Goal: Task Accomplishment & Management: Use online tool/utility

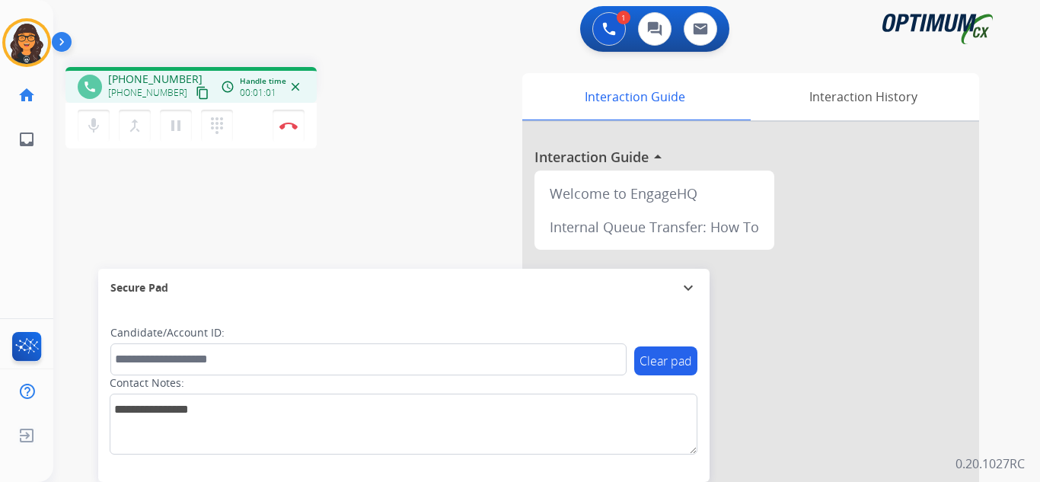
click at [196, 88] on mat-icon "content_copy" at bounding box center [203, 93] width 14 height 14
click at [196, 94] on mat-icon "content_copy" at bounding box center [203, 93] width 14 height 14
click at [289, 123] on img at bounding box center [288, 126] width 18 height 8
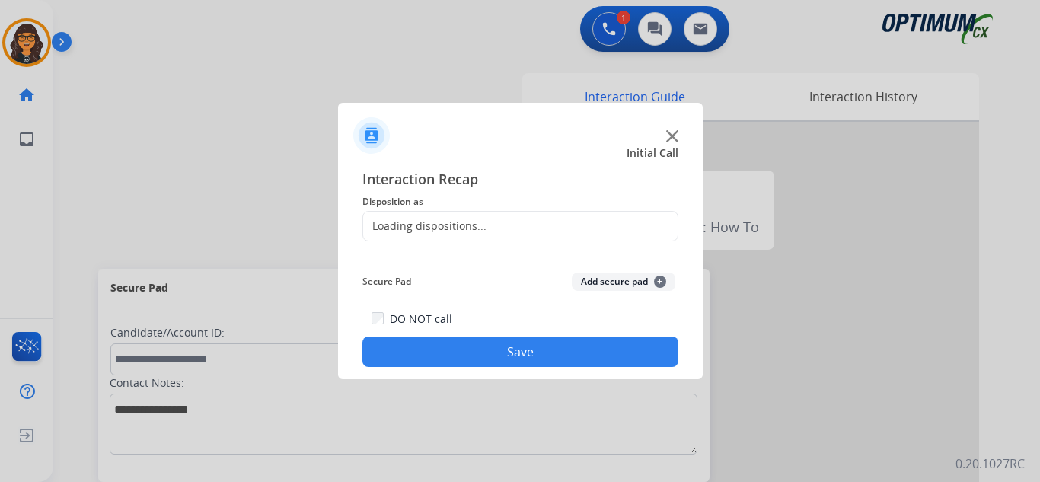
click at [414, 229] on div "Loading dispositions..." at bounding box center [424, 226] width 123 height 15
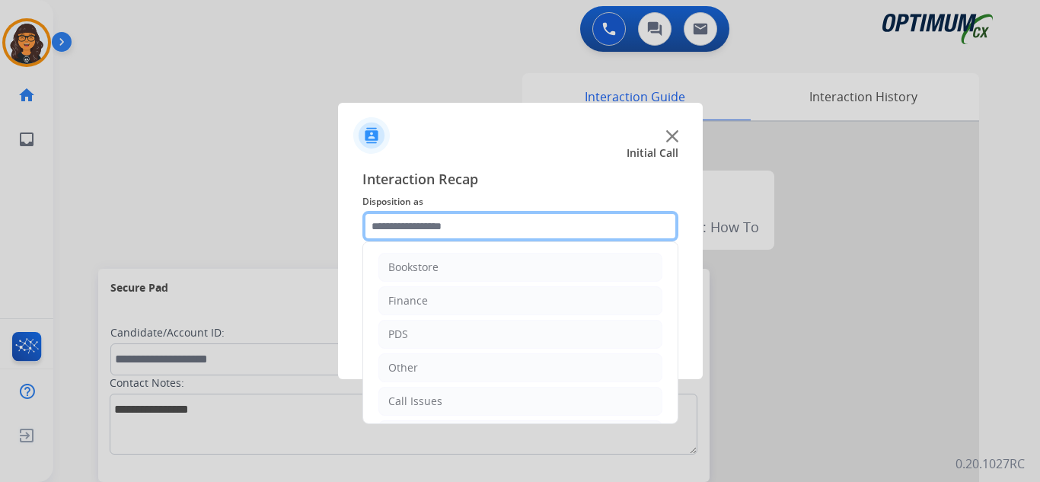
click at [413, 228] on input "text" at bounding box center [520, 226] width 316 height 30
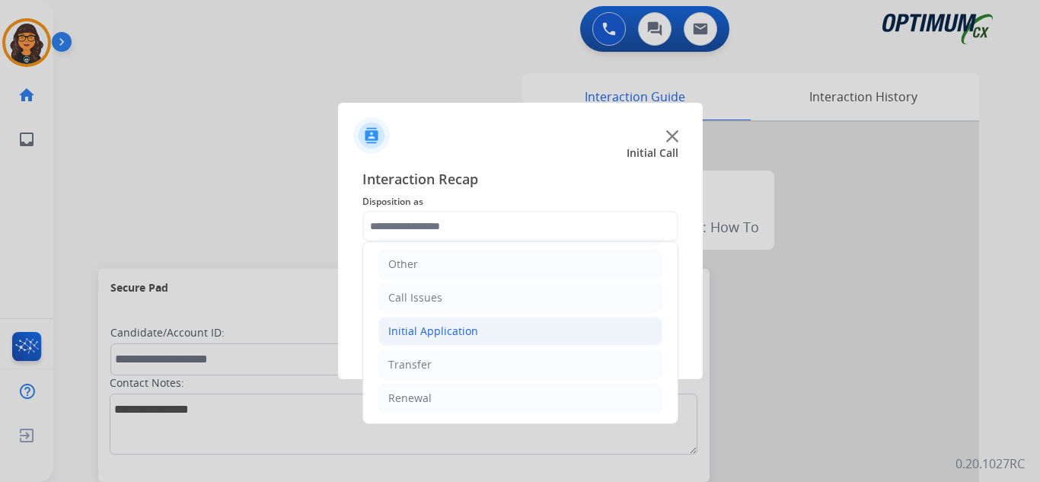
click at [422, 330] on div "Initial Application" at bounding box center [433, 331] width 90 height 15
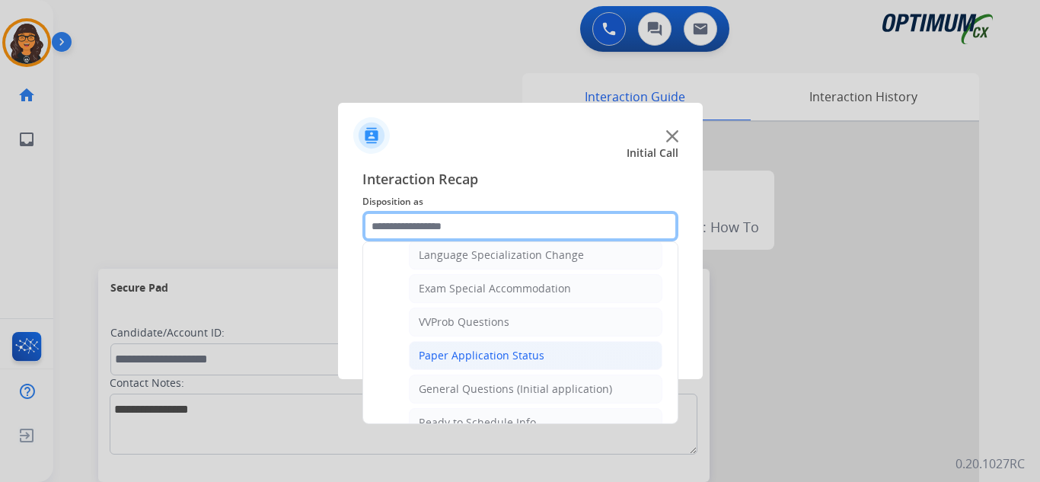
scroll to position [789, 0]
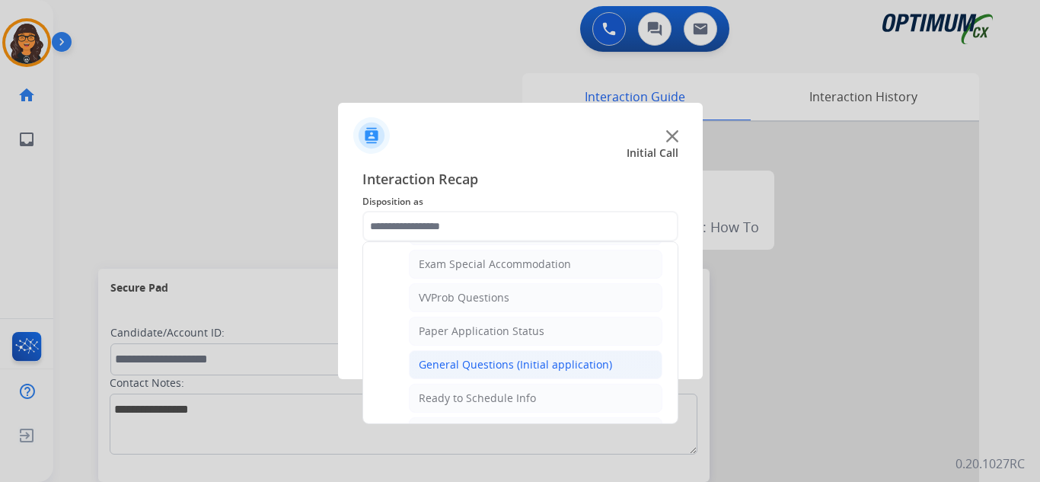
click at [488, 365] on div "General Questions (Initial application)" at bounding box center [515, 364] width 193 height 15
type input "**********"
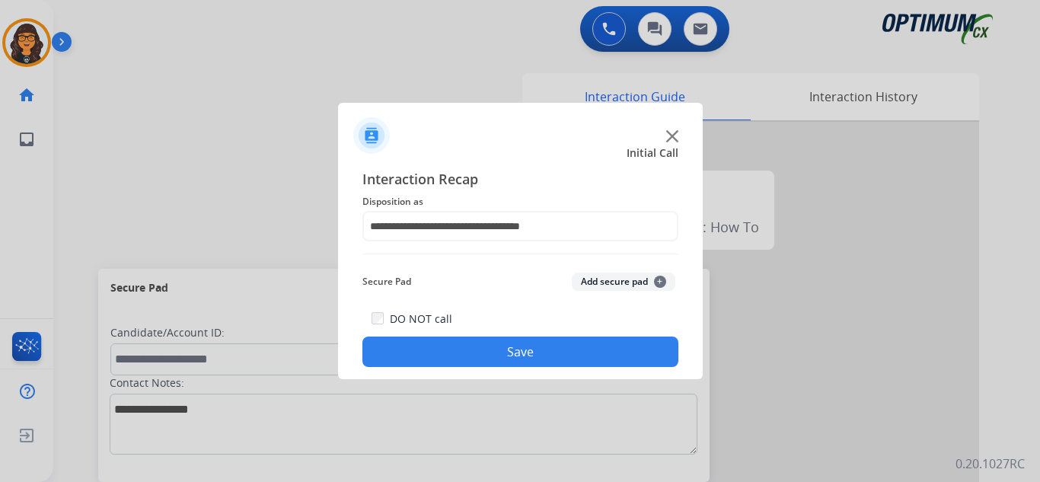
drag, startPoint x: 467, startPoint y: 352, endPoint x: 448, endPoint y: 343, distance: 20.8
click at [467, 351] on button "Save" at bounding box center [520, 352] width 316 height 30
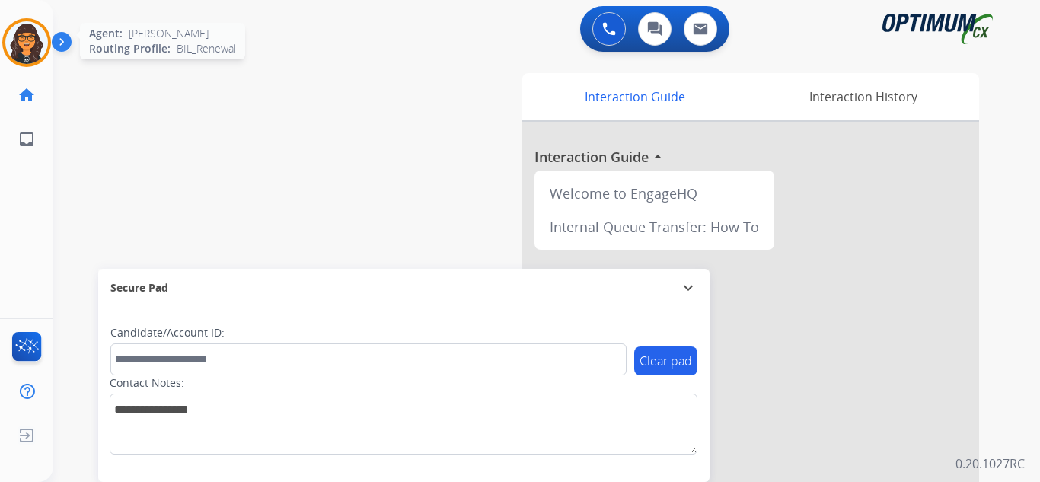
click at [20, 30] on img at bounding box center [26, 42] width 43 height 43
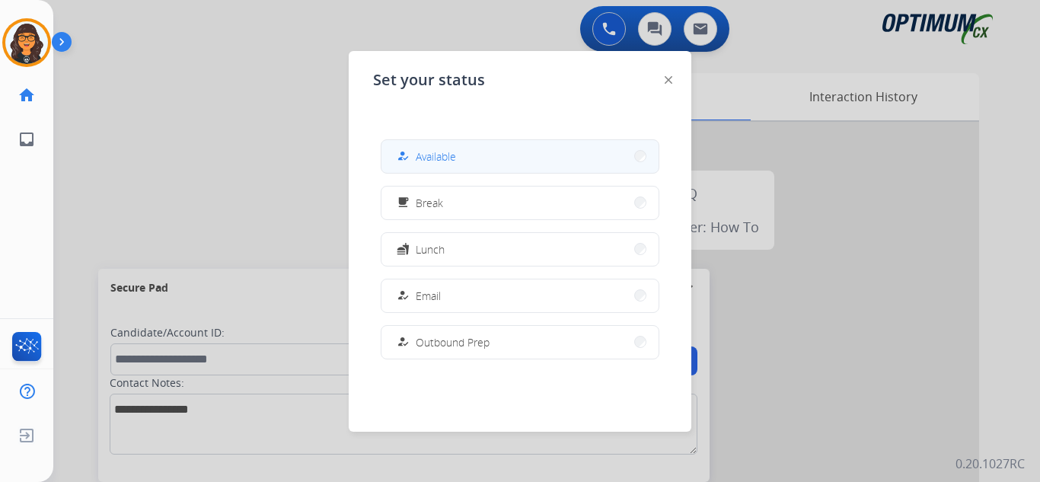
click at [465, 161] on button "how_to_reg Available" at bounding box center [519, 156] width 277 height 33
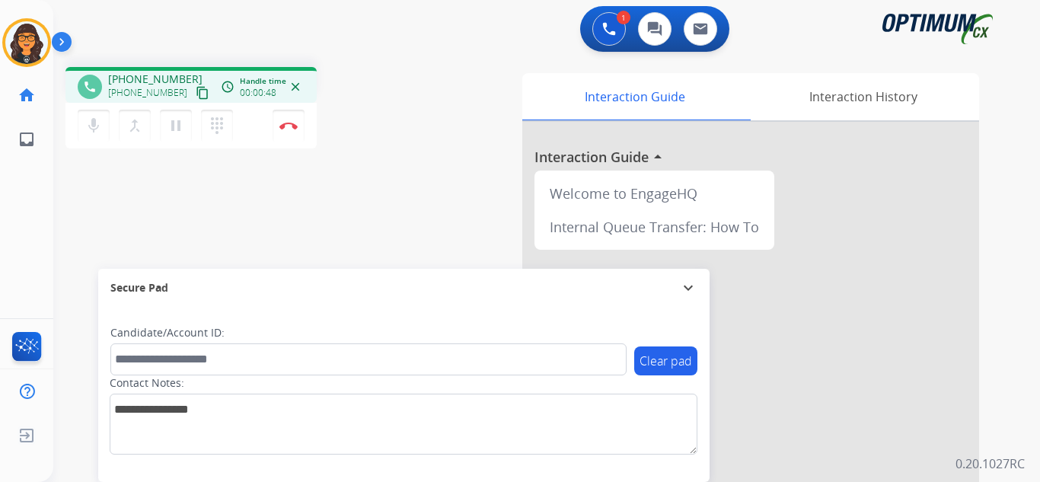
click at [196, 91] on mat-icon "content_copy" at bounding box center [203, 93] width 14 height 14
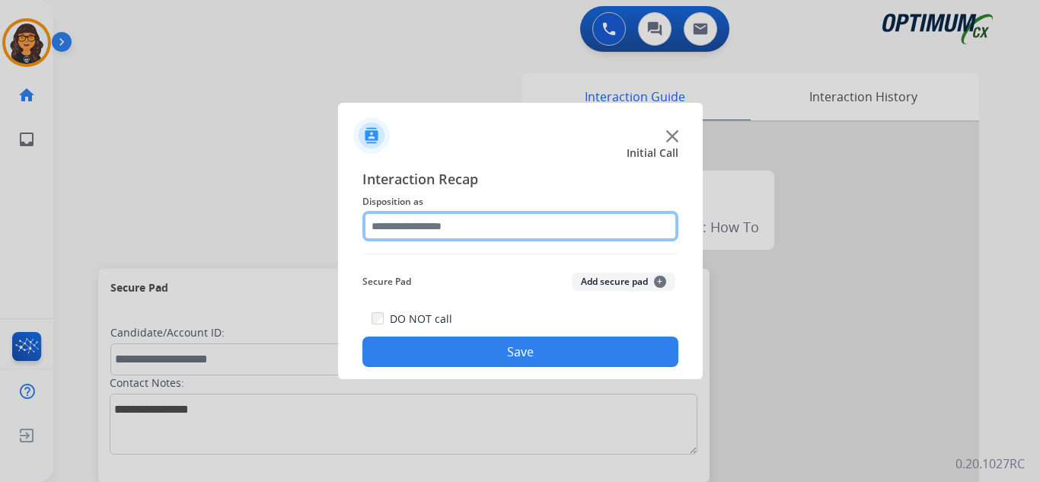
click at [440, 225] on input "text" at bounding box center [520, 226] width 316 height 30
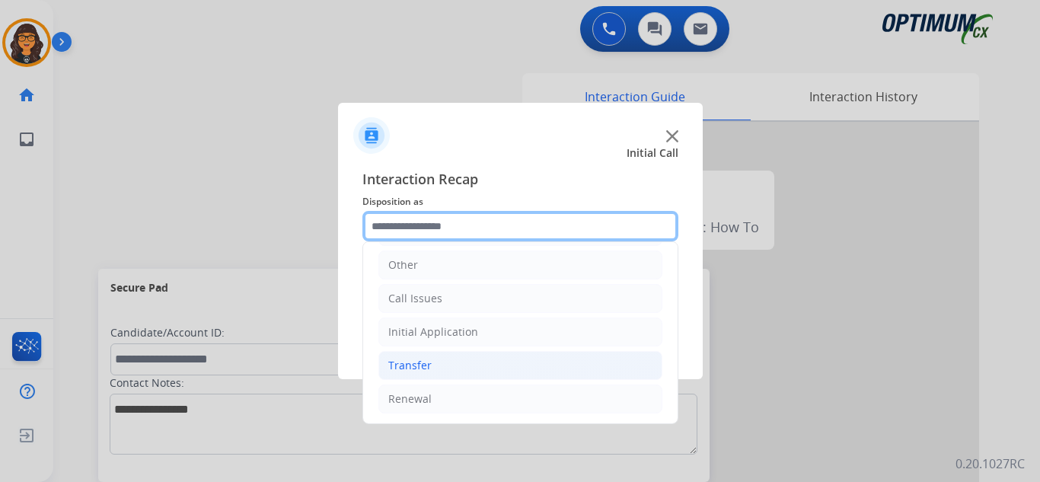
scroll to position [104, 0]
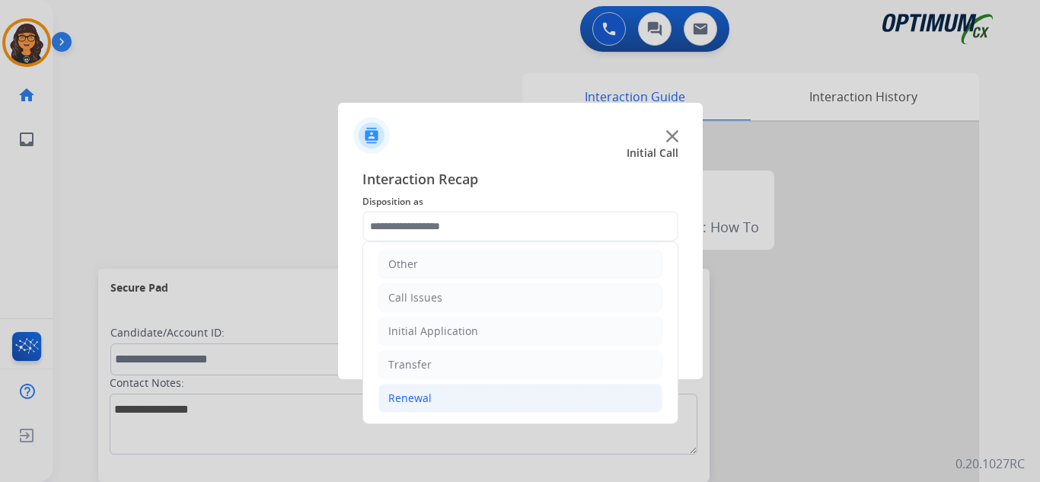
click at [417, 400] on div "Renewal" at bounding box center [409, 398] width 43 height 15
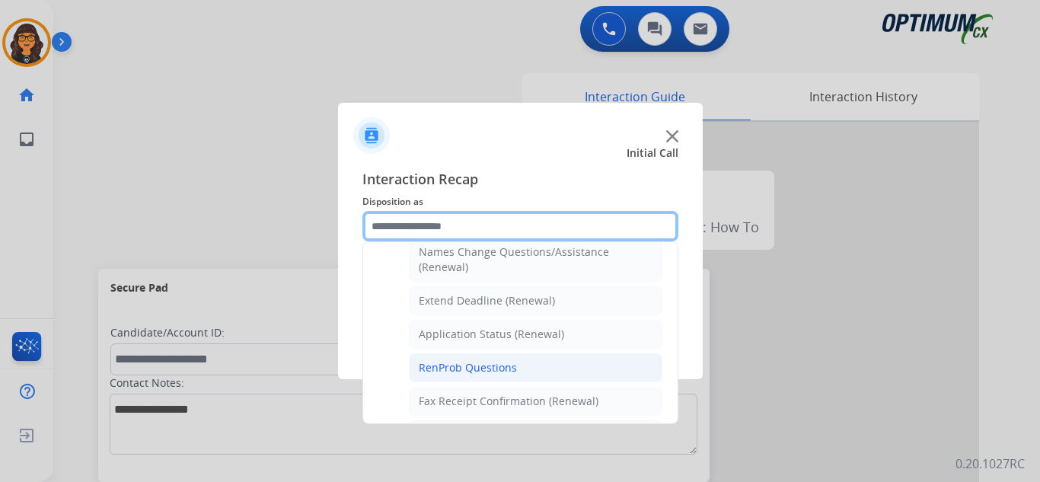
scroll to position [359, 0]
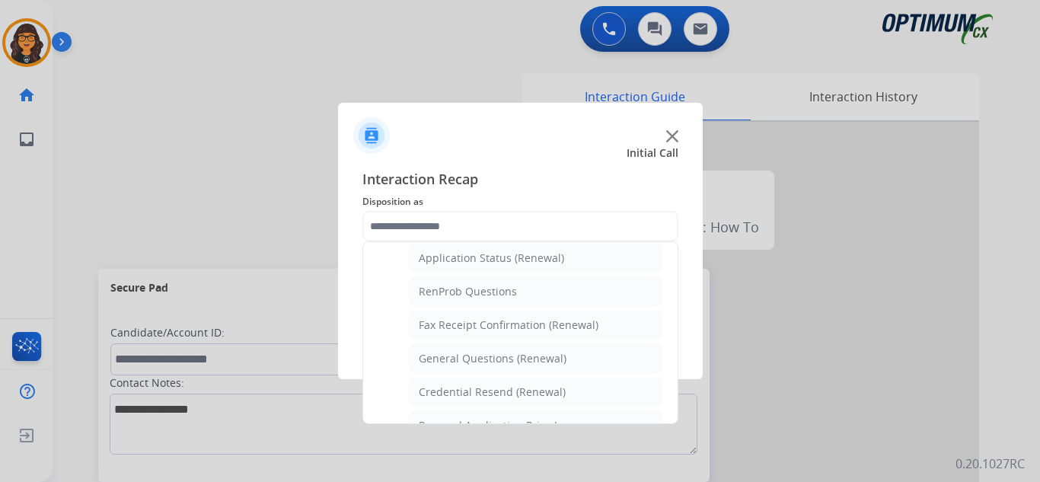
click at [481, 292] on div "RenProb Questions" at bounding box center [468, 291] width 98 height 15
type input "**********"
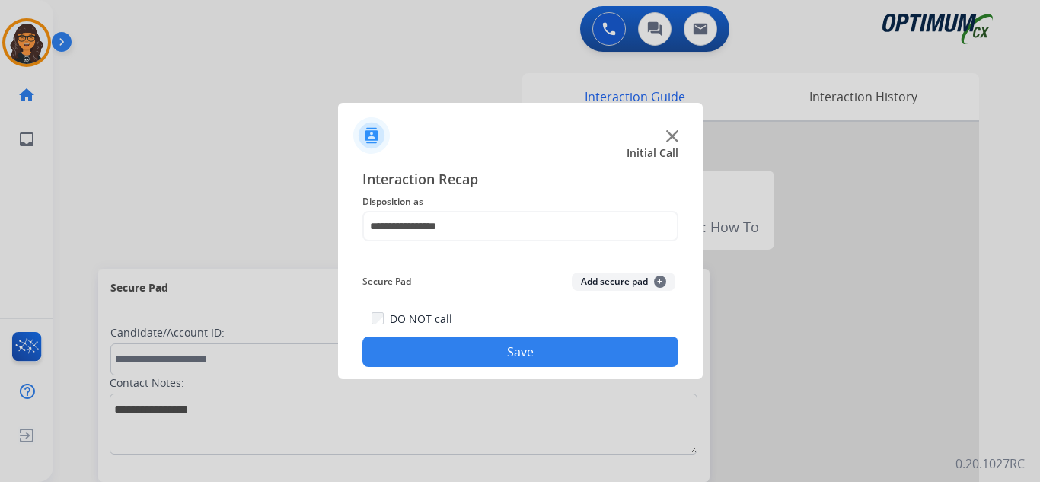
click at [499, 353] on button "Save" at bounding box center [520, 352] width 316 height 30
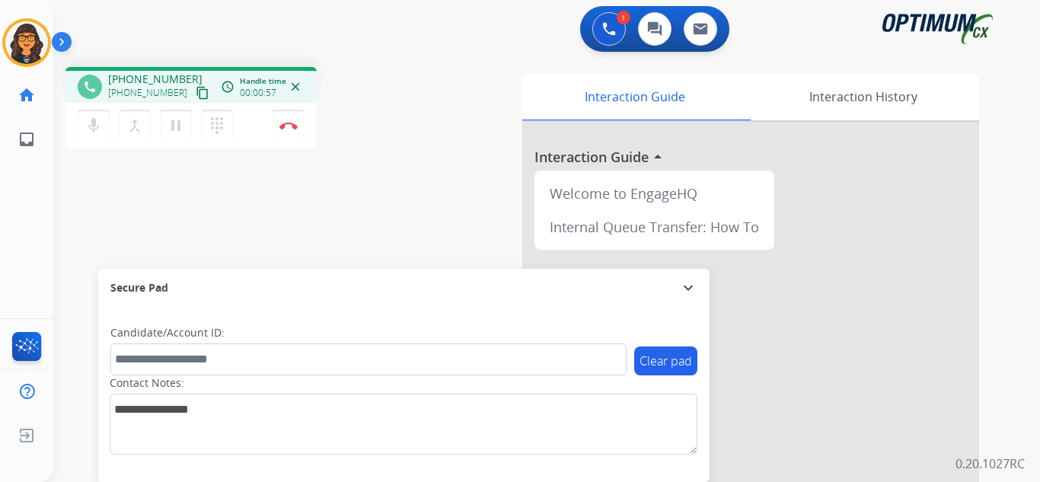
click at [196, 88] on mat-icon "content_copy" at bounding box center [203, 93] width 14 height 14
click at [283, 124] on img at bounding box center [288, 126] width 18 height 8
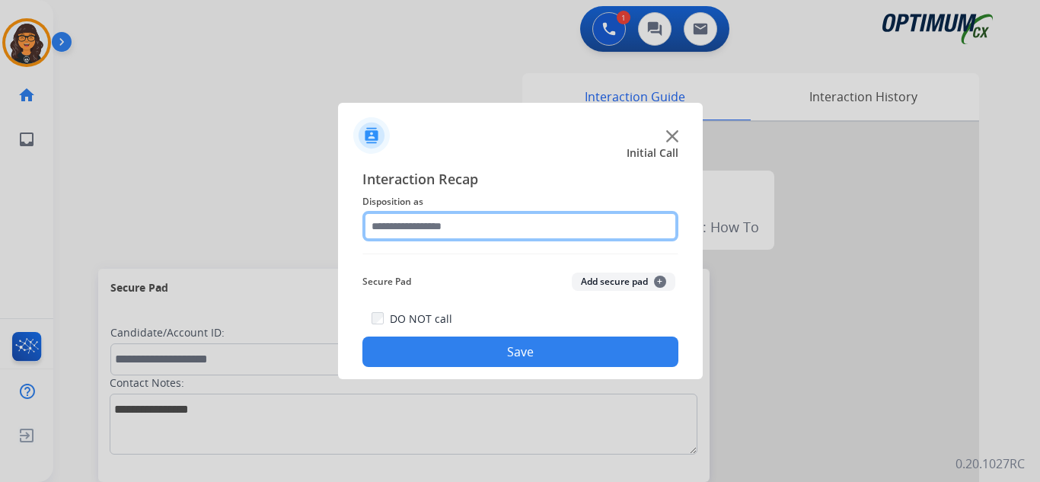
click at [439, 231] on input "text" at bounding box center [520, 226] width 316 height 30
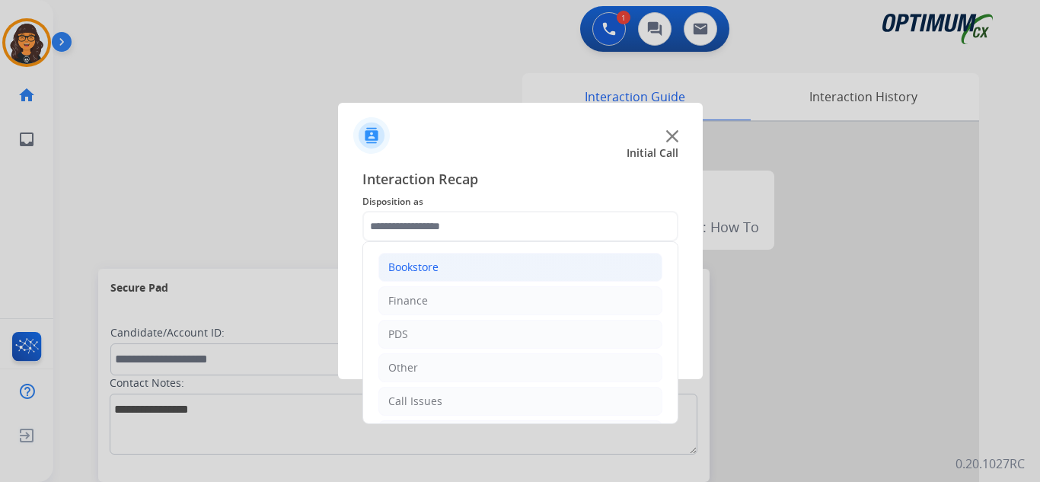
click at [449, 268] on li "Bookstore" at bounding box center [520, 267] width 284 height 29
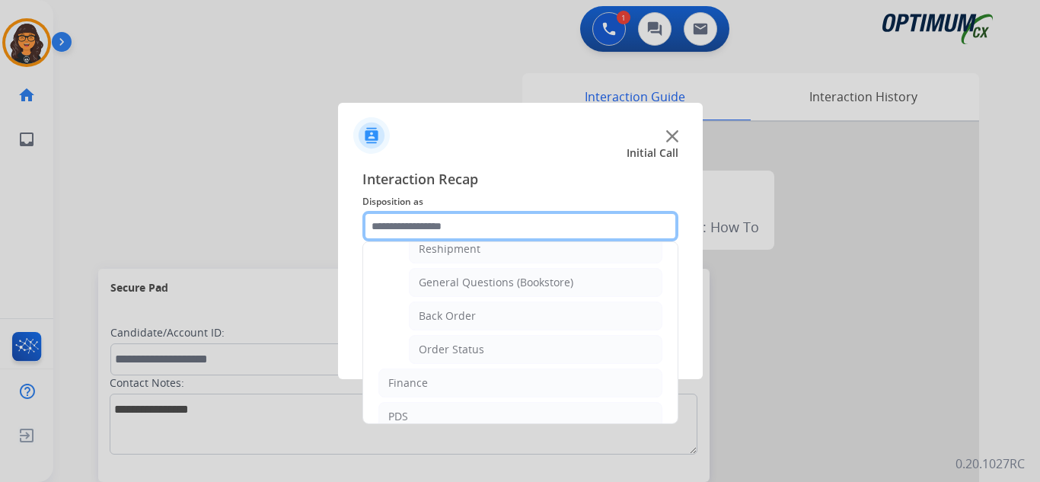
scroll to position [76, 0]
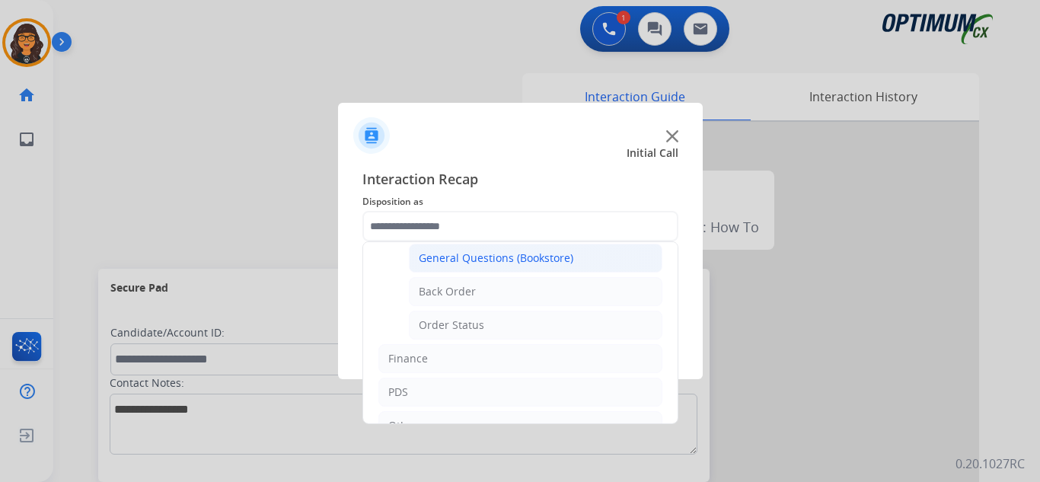
click at [473, 259] on div "General Questions (Bookstore)" at bounding box center [496, 257] width 155 height 15
type input "**********"
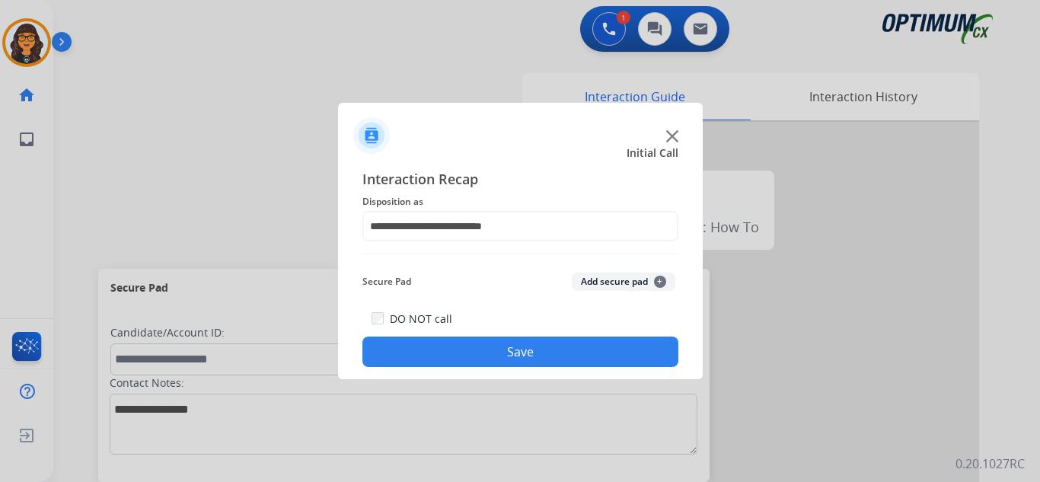
click at [474, 362] on button "Save" at bounding box center [520, 352] width 316 height 30
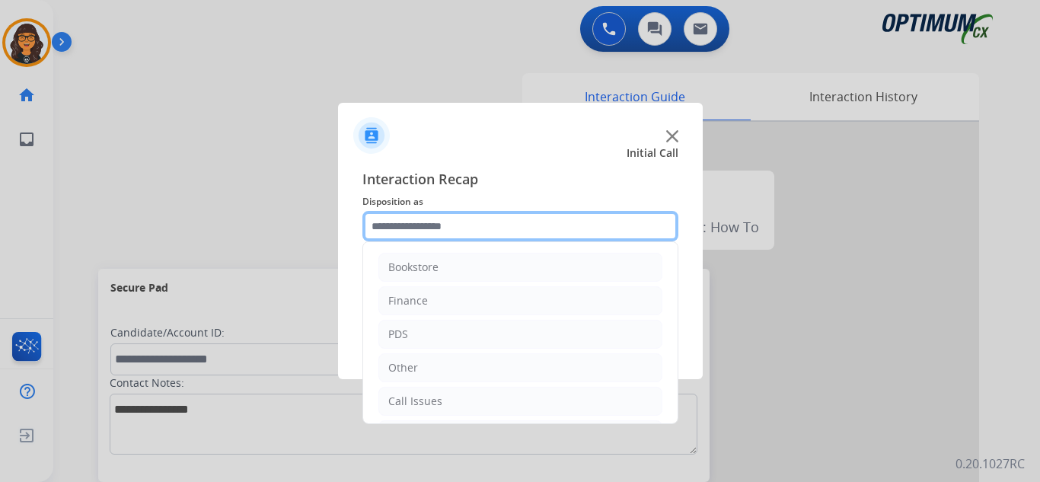
click at [422, 236] on input "text" at bounding box center [520, 226] width 316 height 30
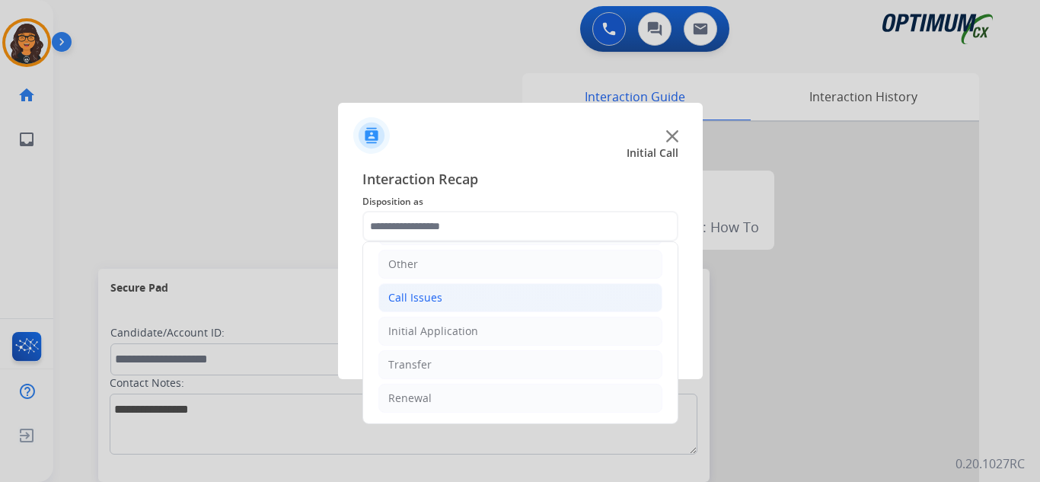
click at [423, 295] on div "Call Issues" at bounding box center [415, 297] width 54 height 15
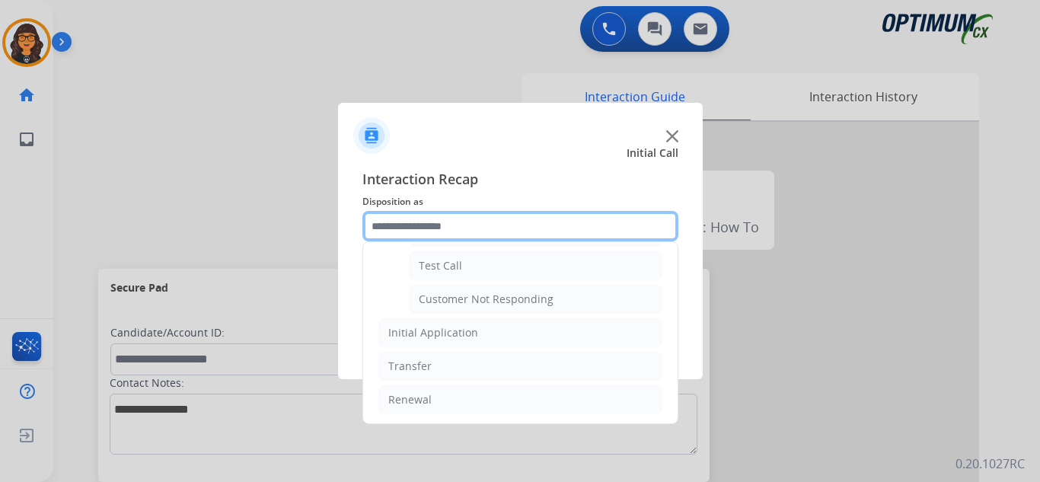
scroll to position [271, 0]
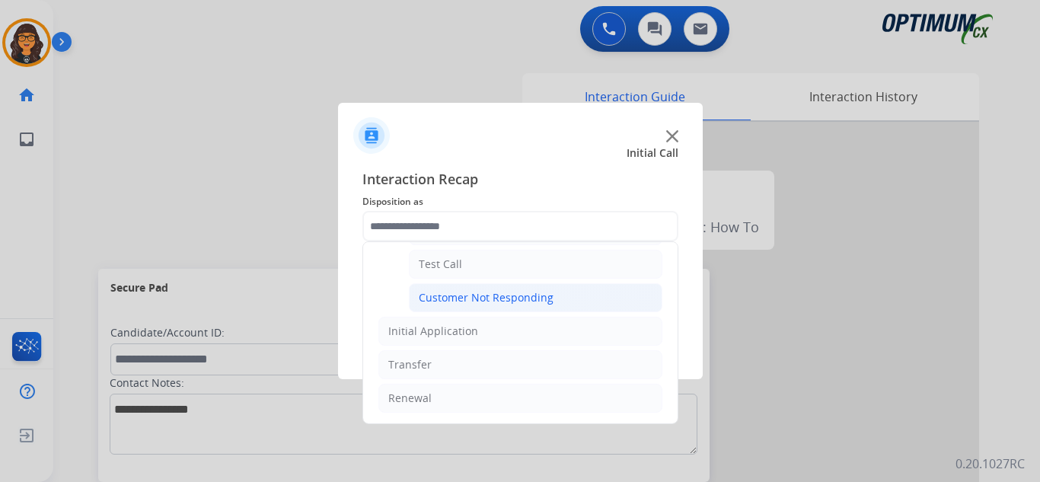
click at [496, 296] on div "Customer Not Responding" at bounding box center [486, 297] width 135 height 15
type input "**********"
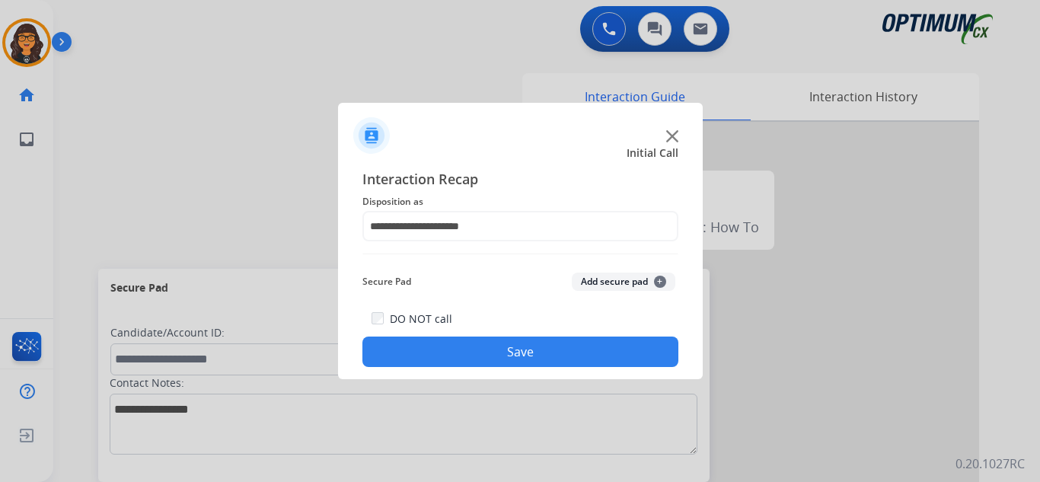
click at [482, 365] on button "Save" at bounding box center [520, 352] width 316 height 30
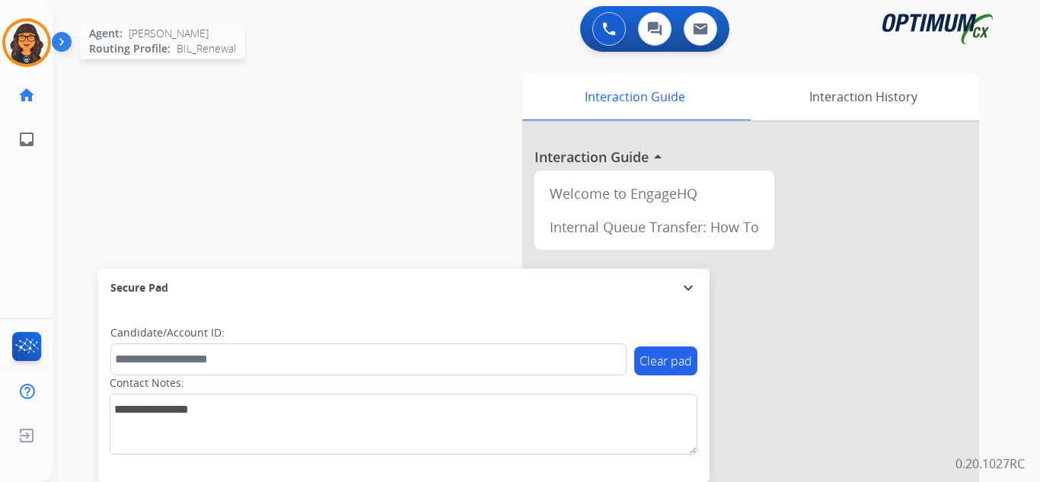
click at [21, 52] on img at bounding box center [26, 42] width 43 height 43
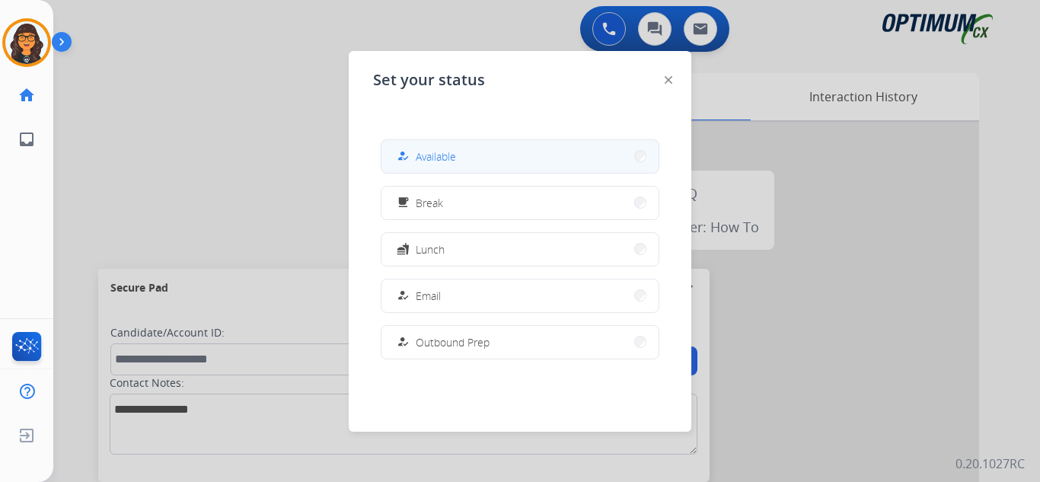
click at [446, 161] on span "Available" at bounding box center [436, 156] width 40 height 16
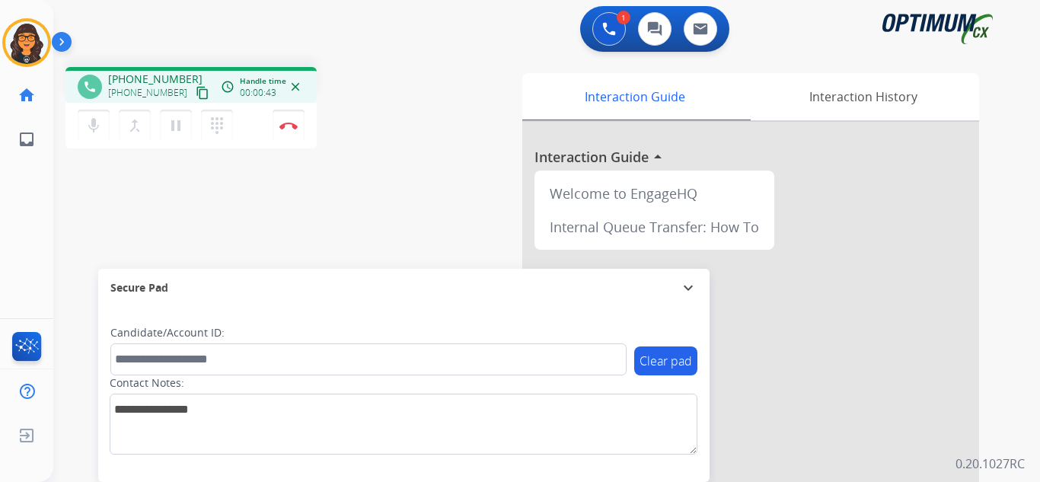
click at [196, 94] on mat-icon "content_copy" at bounding box center [203, 93] width 14 height 14
click at [171, 127] on mat-icon "pause" at bounding box center [176, 125] width 18 height 18
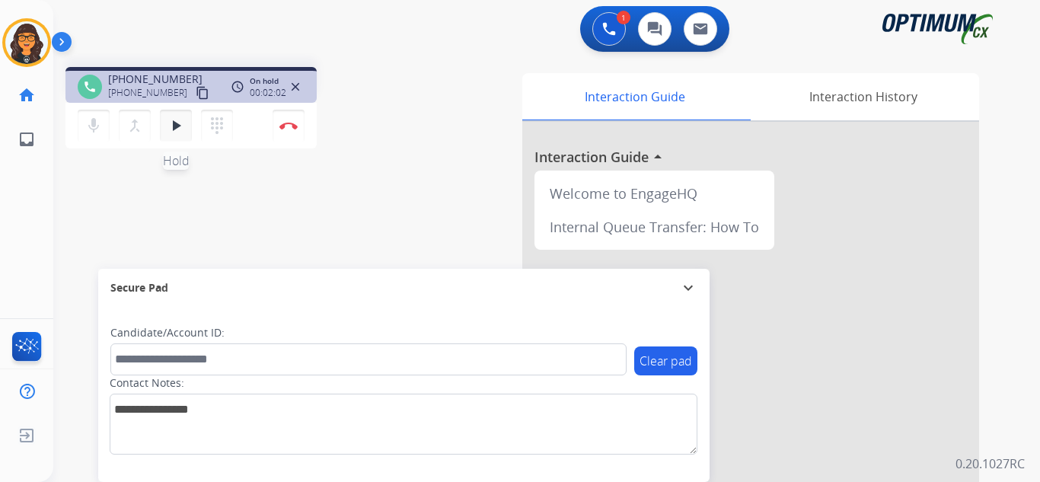
click at [177, 131] on mat-icon "play_arrow" at bounding box center [176, 125] width 18 height 18
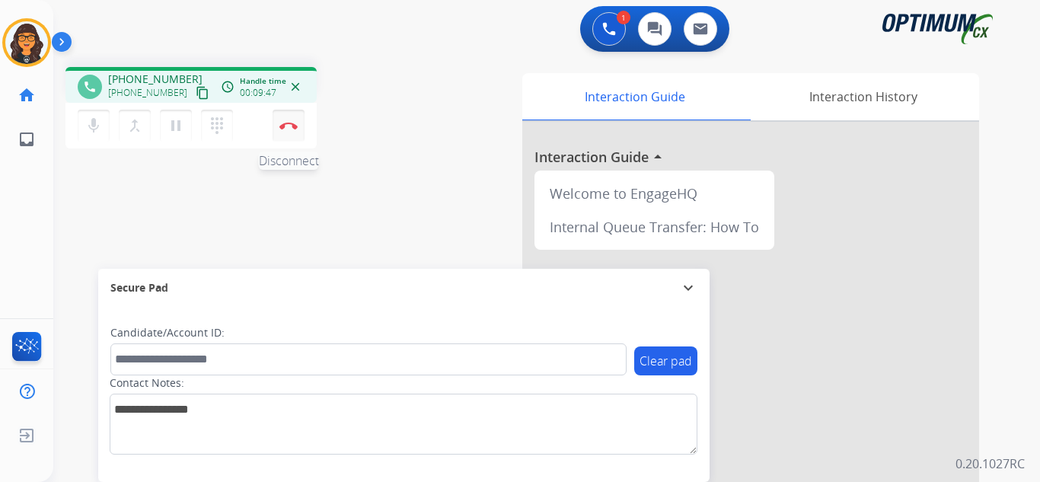
click at [280, 120] on button "Disconnect" at bounding box center [289, 126] width 32 height 32
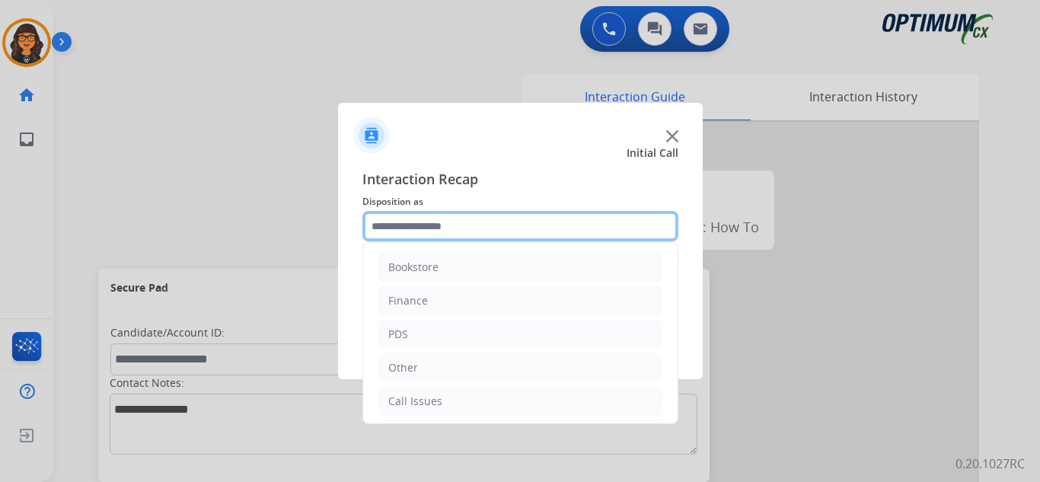
click at [404, 236] on input "text" at bounding box center [520, 226] width 316 height 30
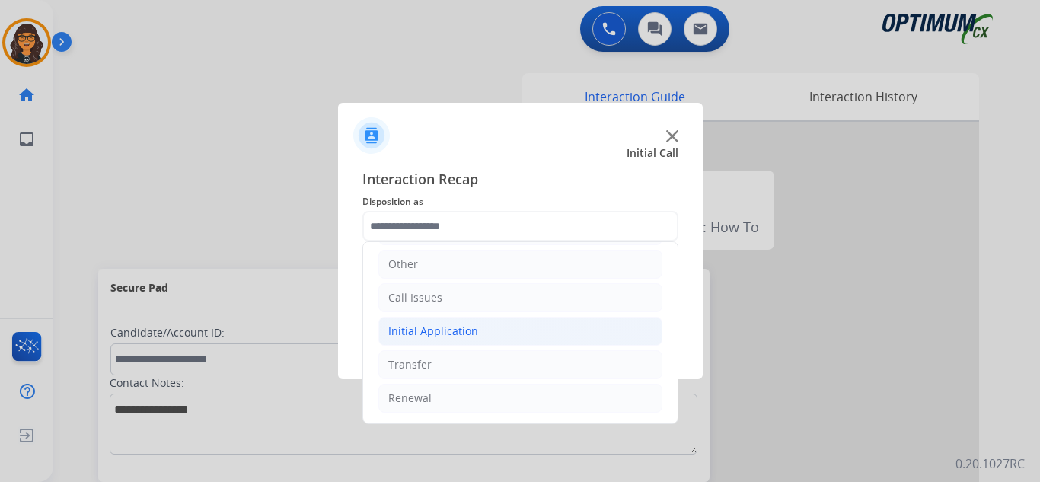
click at [451, 337] on div "Initial Application" at bounding box center [433, 331] width 90 height 15
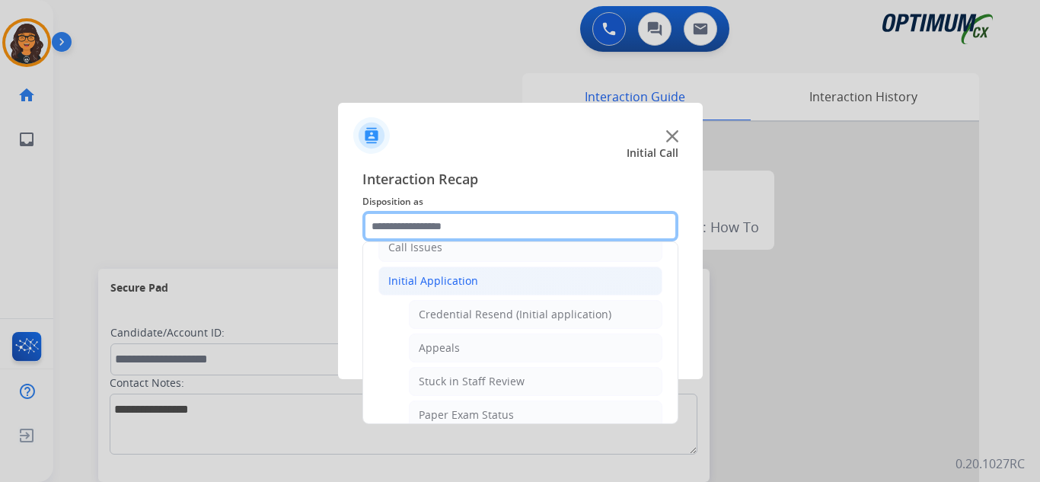
scroll to position [256, 0]
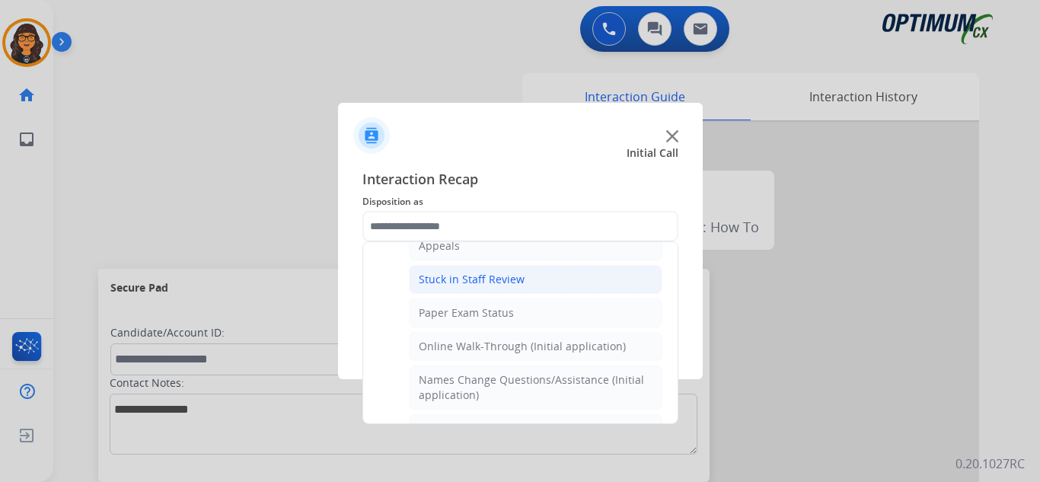
click at [493, 279] on div "Stuck in Staff Review" at bounding box center [472, 279] width 106 height 15
type input "**********"
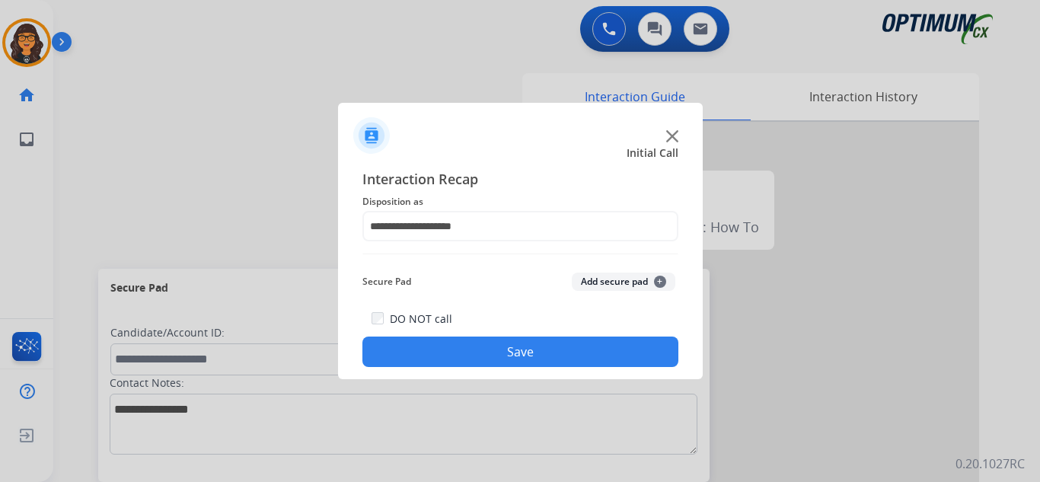
click at [525, 368] on div "**********" at bounding box center [520, 267] width 365 height 223
drag, startPoint x: 517, startPoint y: 354, endPoint x: 333, endPoint y: 170, distance: 260.0
click at [515, 354] on button "Save" at bounding box center [520, 352] width 316 height 30
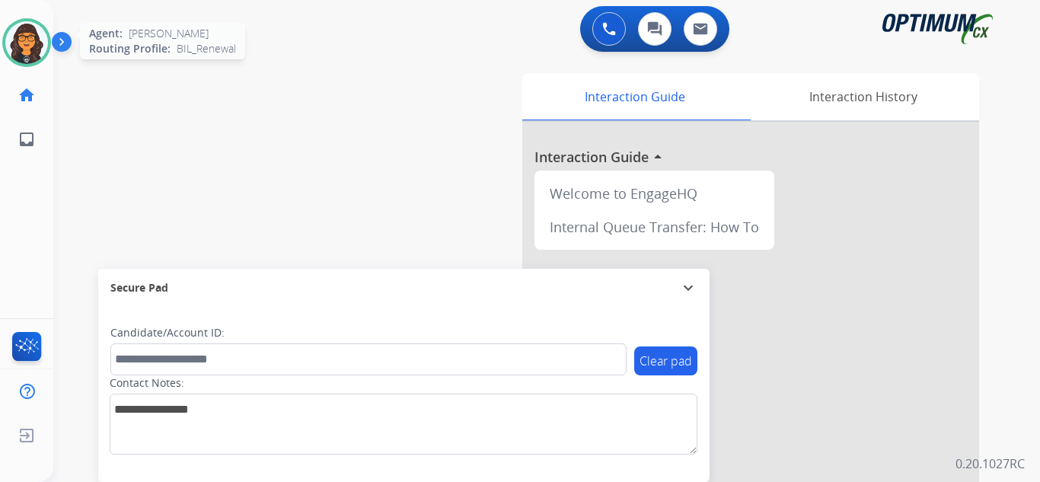
click at [31, 26] on img at bounding box center [26, 42] width 43 height 43
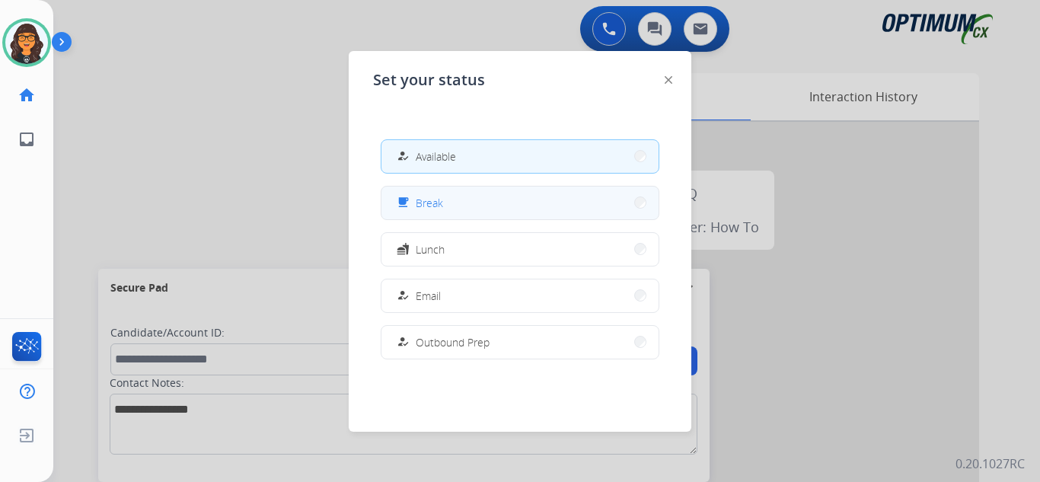
click at [445, 186] on div "free_breakfast Break" at bounding box center [520, 203] width 279 height 34
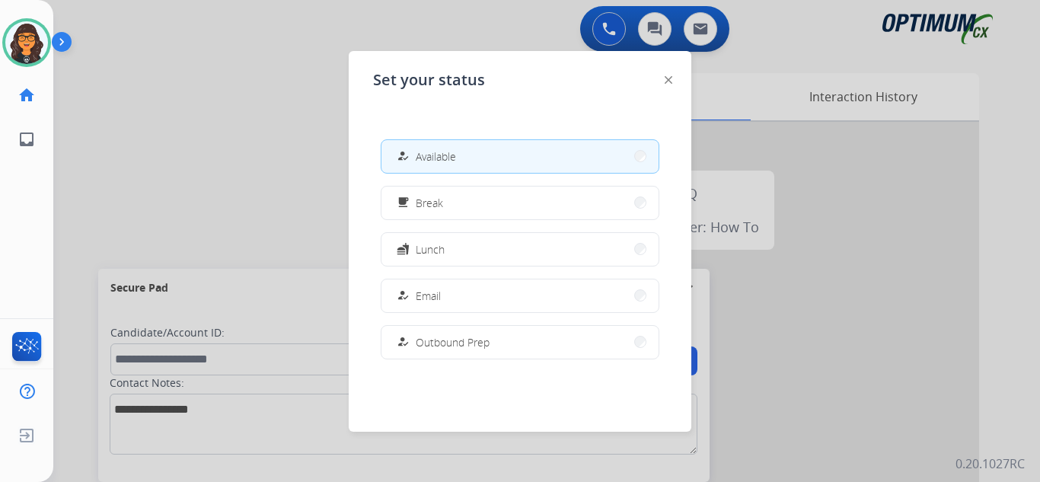
click at [461, 196] on button "free_breakfast Break" at bounding box center [519, 203] width 277 height 33
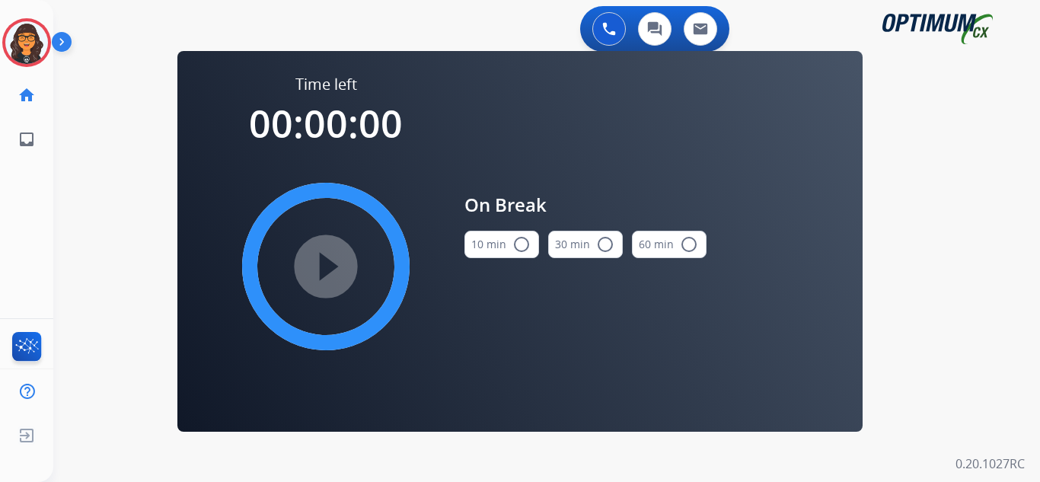
click at [505, 235] on button "10 min radio_button_unchecked" at bounding box center [501, 244] width 75 height 27
click at [331, 257] on mat-icon "play_circle_filled" at bounding box center [326, 266] width 18 height 18
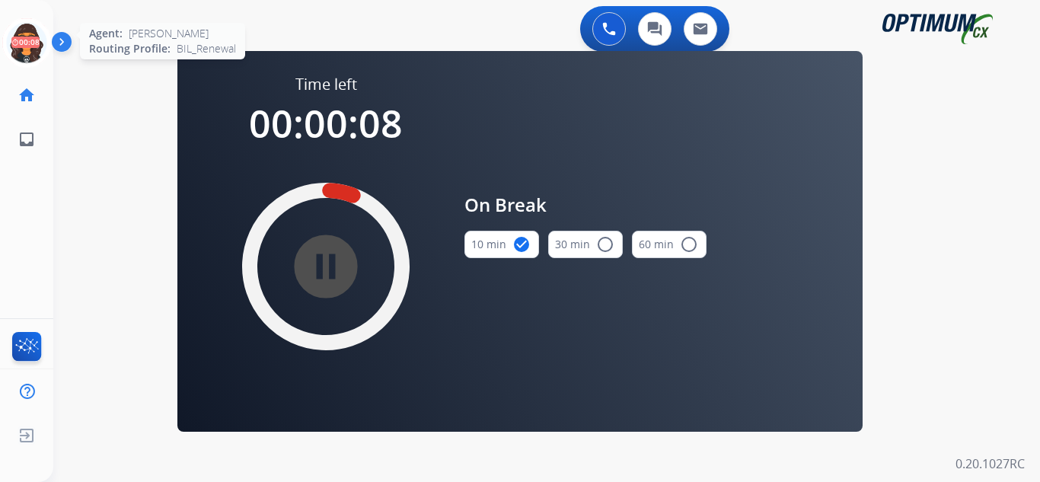
click at [23, 39] on icon at bounding box center [26, 42] width 49 height 49
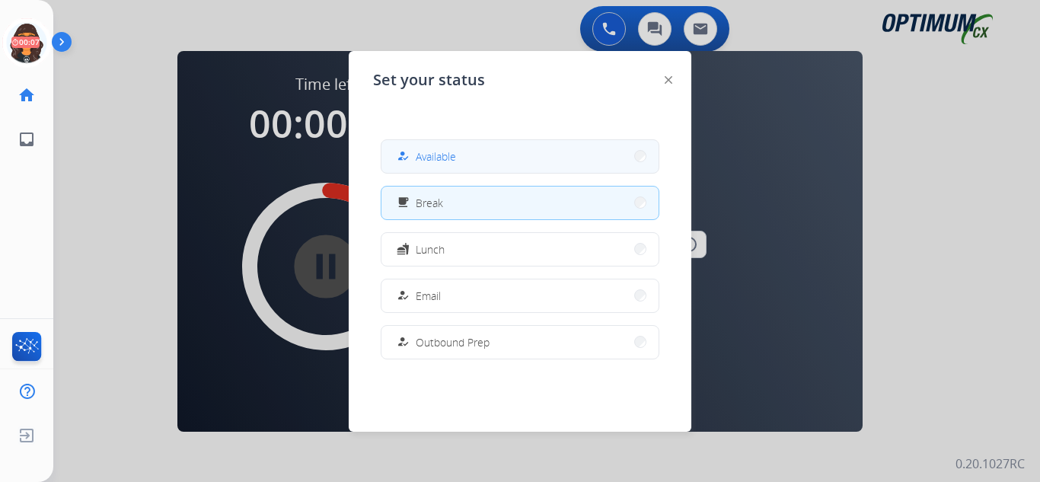
click at [437, 161] on span "Available" at bounding box center [436, 156] width 40 height 16
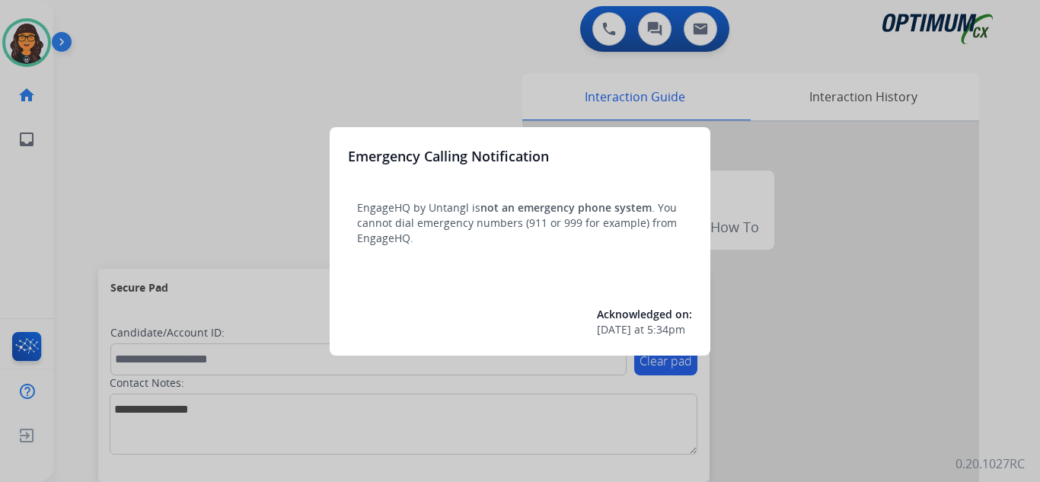
click at [135, 64] on div at bounding box center [520, 241] width 1040 height 482
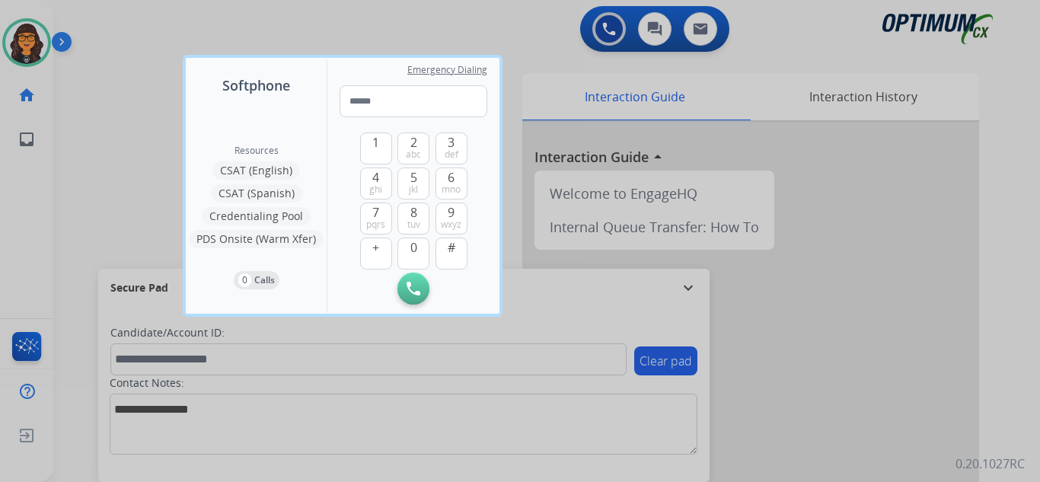
click at [116, 58] on div at bounding box center [520, 241] width 1040 height 482
